Goal: Information Seeking & Learning: Find specific fact

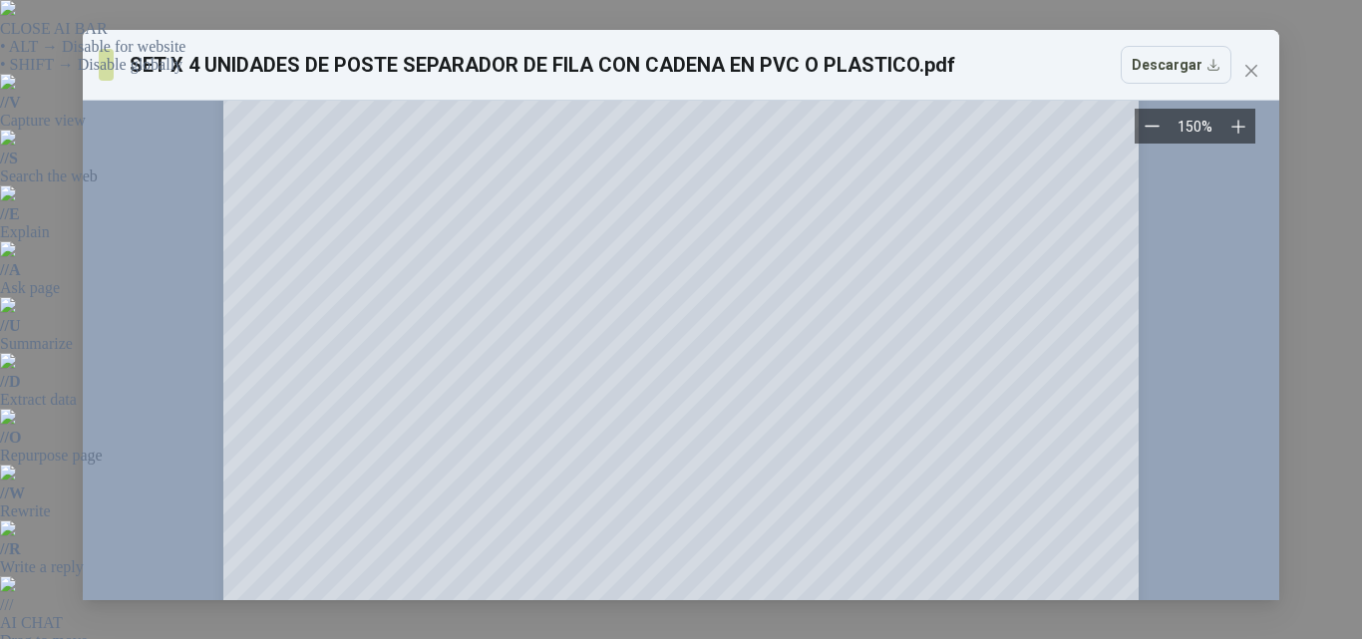
scroll to position [199, 0]
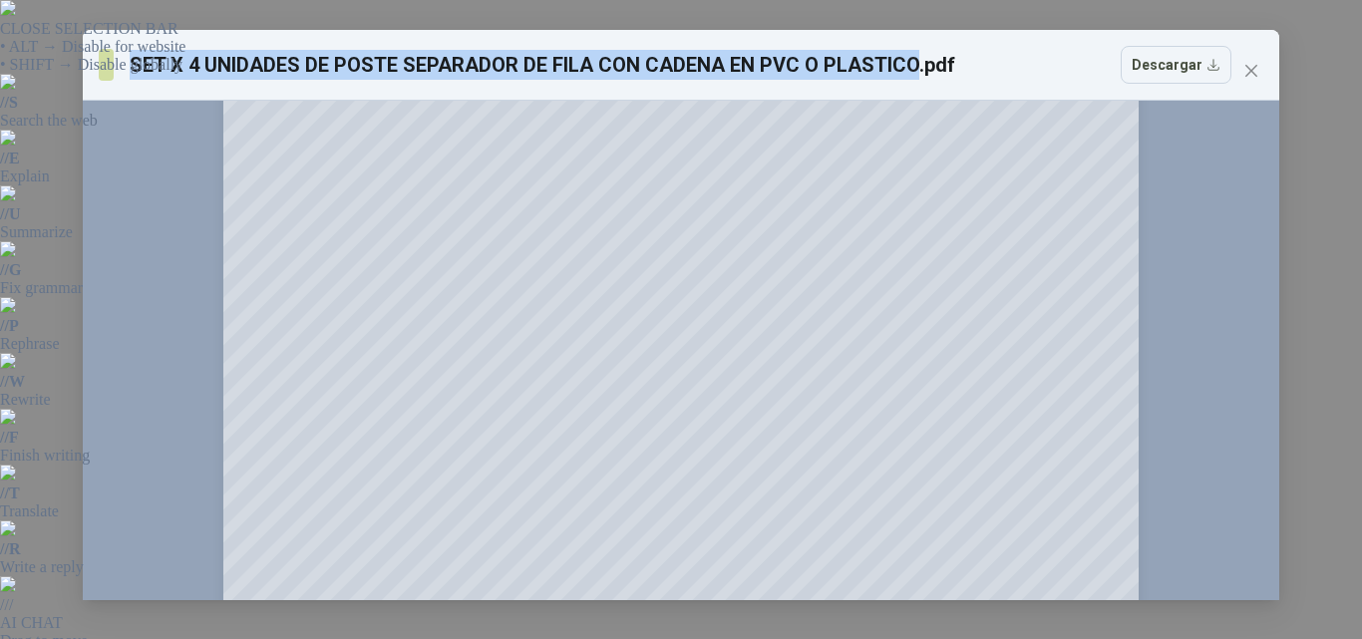
drag, startPoint x: 136, startPoint y: 67, endPoint x: 912, endPoint y: 55, distance: 776.0
click at [912, 55] on h3 "SET X 4 UNIDADES DE POSTE SEPARADOR DE FILA CON CADENA EN PVC O PLASTICO.pdf" at bounding box center [543, 65] width 827 height 30
copy h3 "SET X 4 UNIDADES DE POSTE SEPARADOR DE FILA CON CADENA EN PVC O PLASTICO"
click at [1245, 63] on icon "close" at bounding box center [1252, 71] width 16 height 16
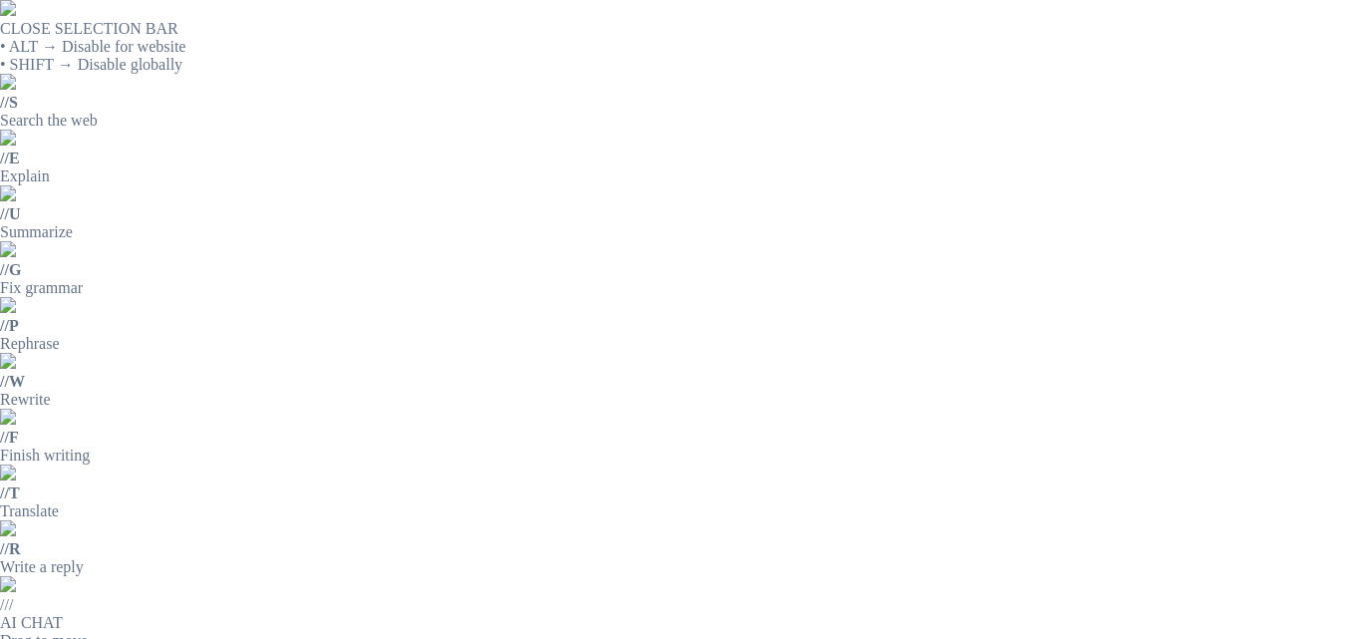
drag, startPoint x: 595, startPoint y: 230, endPoint x: 952, endPoint y: 231, distance: 357.1
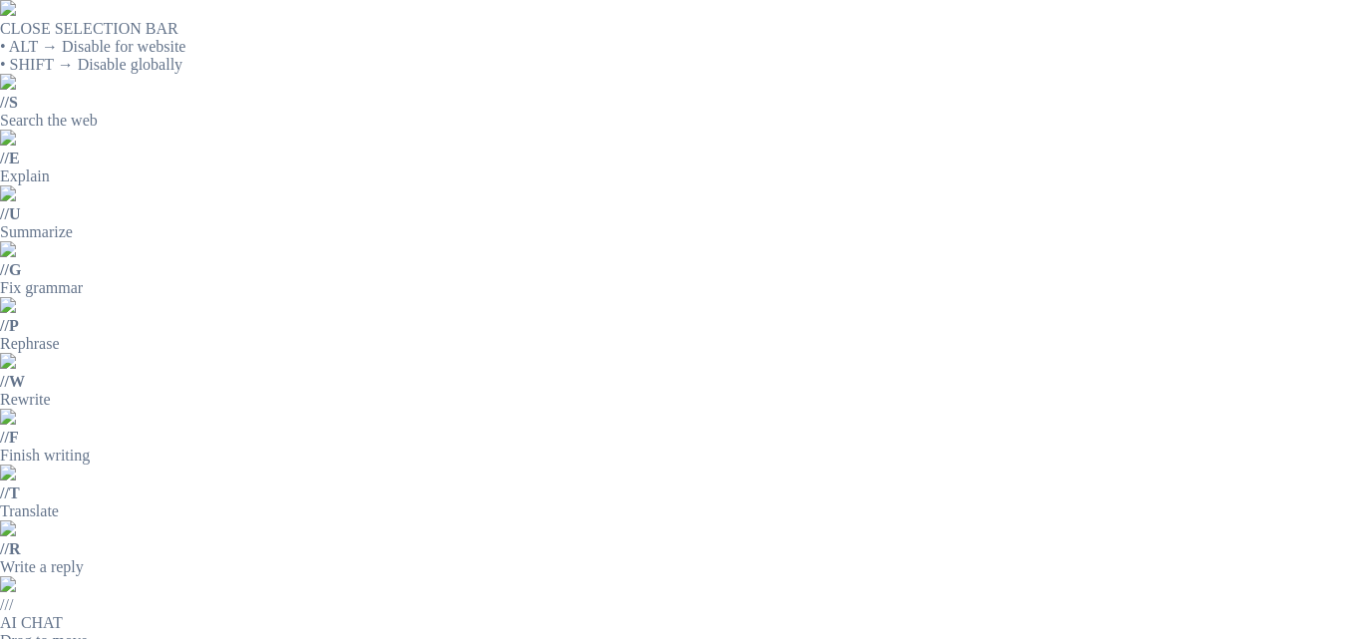
copy p "SENSOR INDUCTIVO NBN5 F7 E2 PARKER II"
